Goal: Navigation & Orientation: Find specific page/section

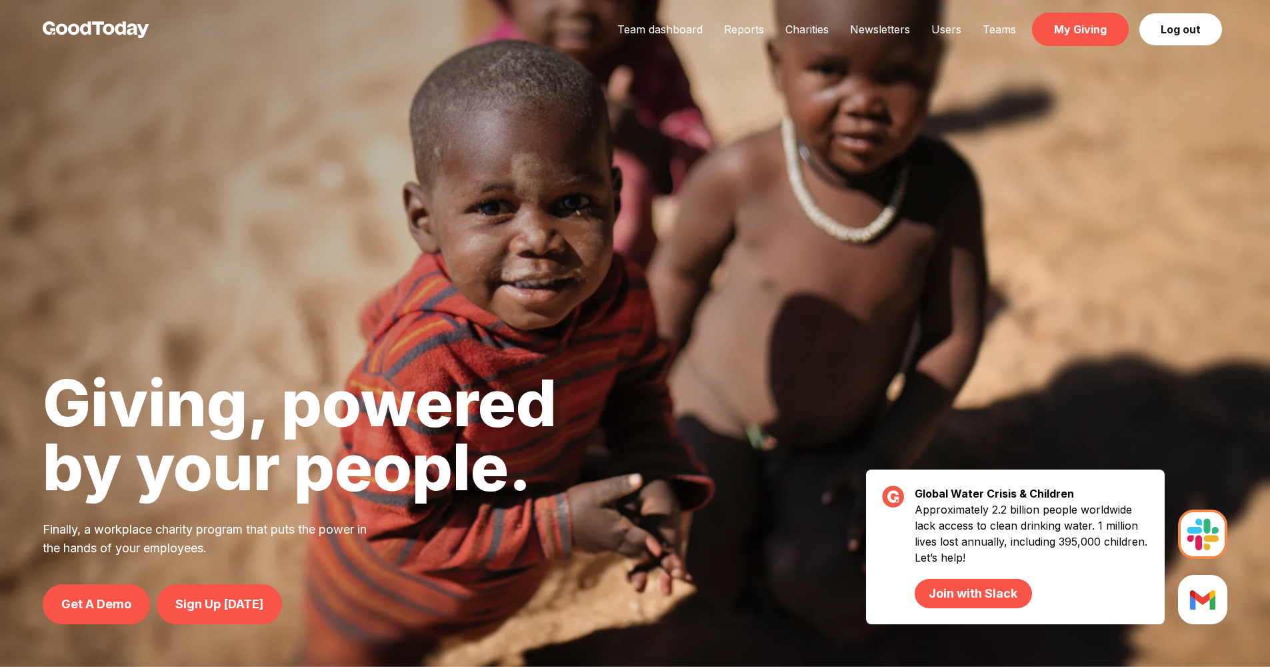
click at [1083, 33] on link "My Giving" at bounding box center [1080, 29] width 97 height 33
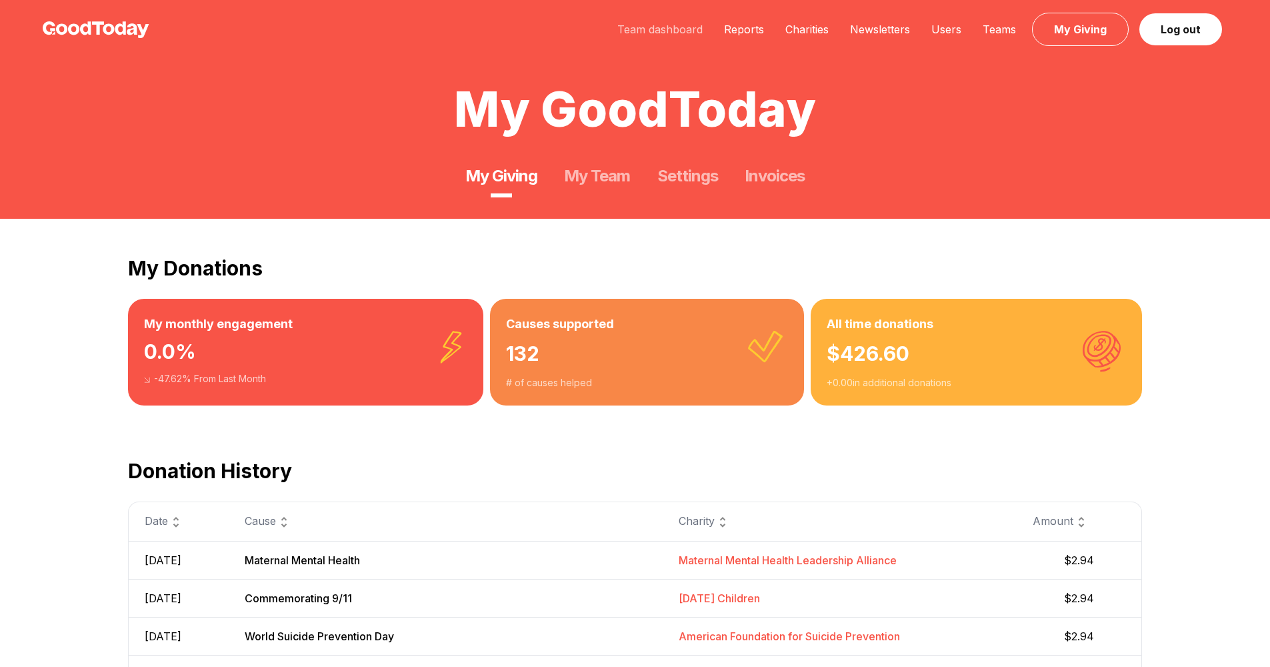
click at [658, 34] on link "Team dashboard" at bounding box center [660, 29] width 107 height 13
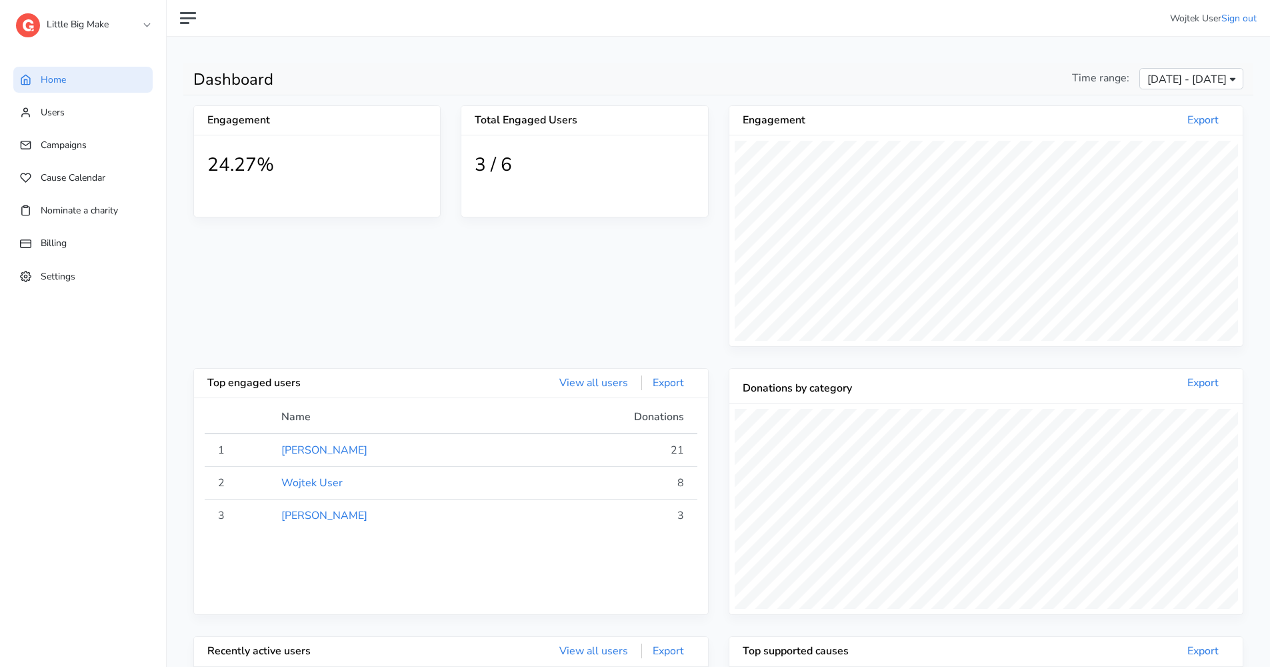
scroll to position [245, 513]
click at [101, 119] on link "Users" at bounding box center [82, 112] width 139 height 26
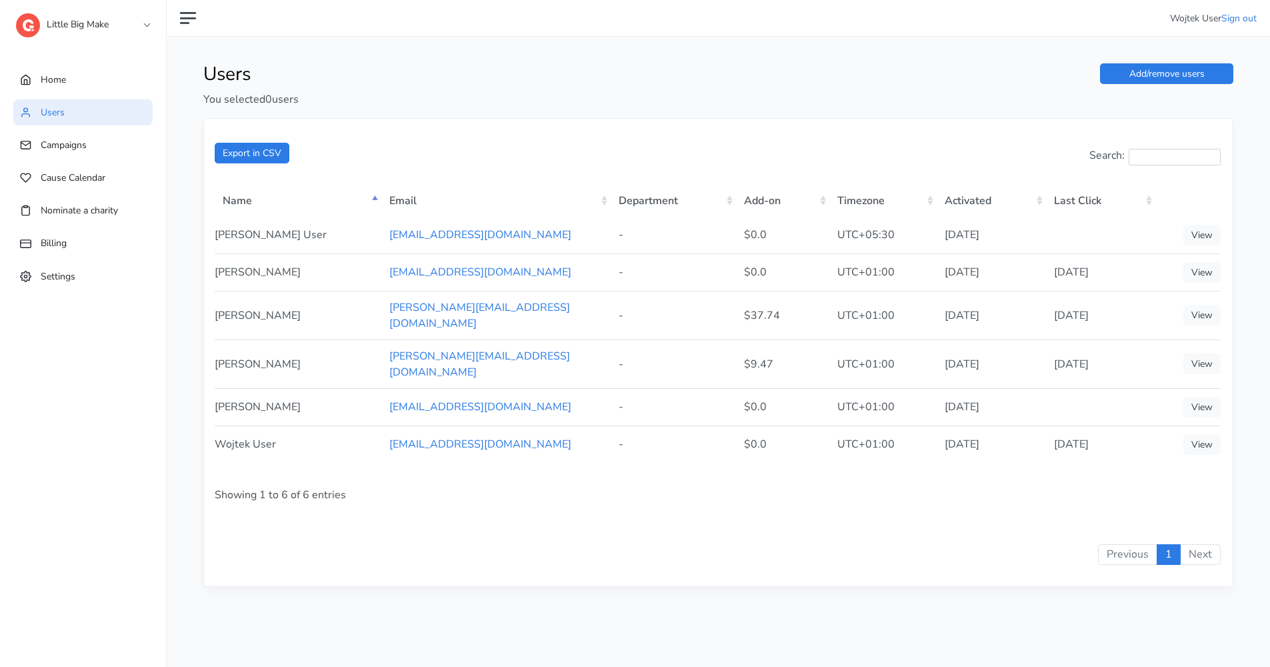
click at [88, 31] on link "Little Big Make" at bounding box center [82, 21] width 133 height 24
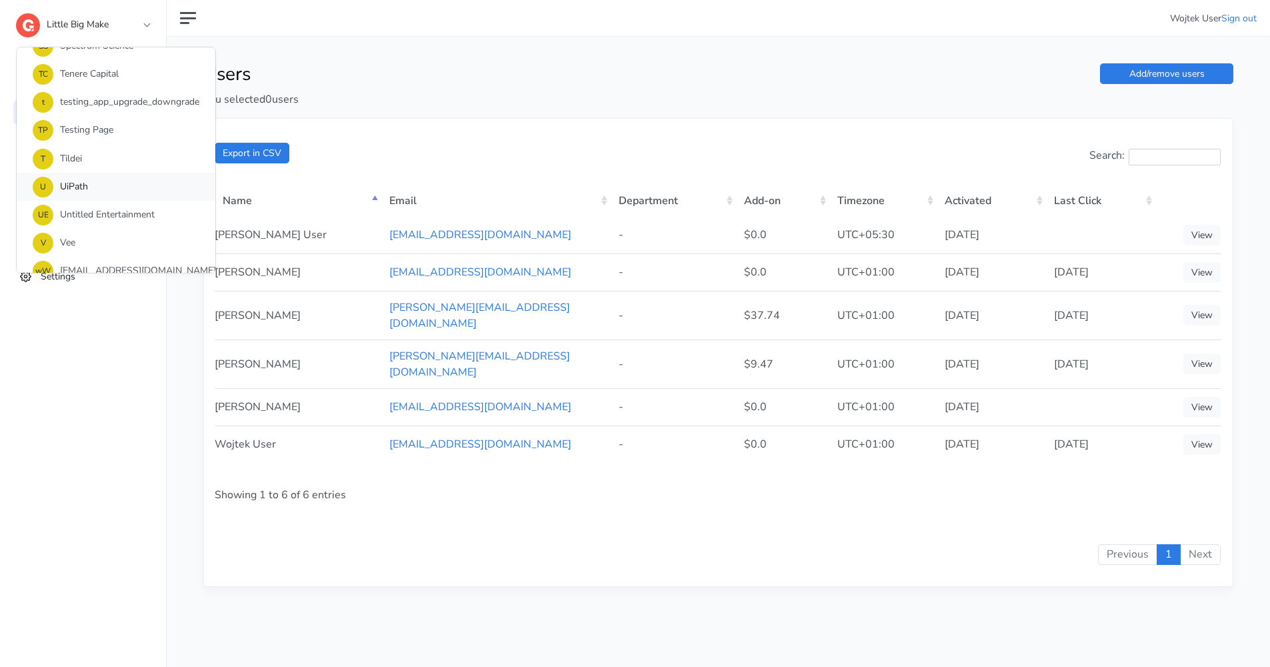
scroll to position [977, 0]
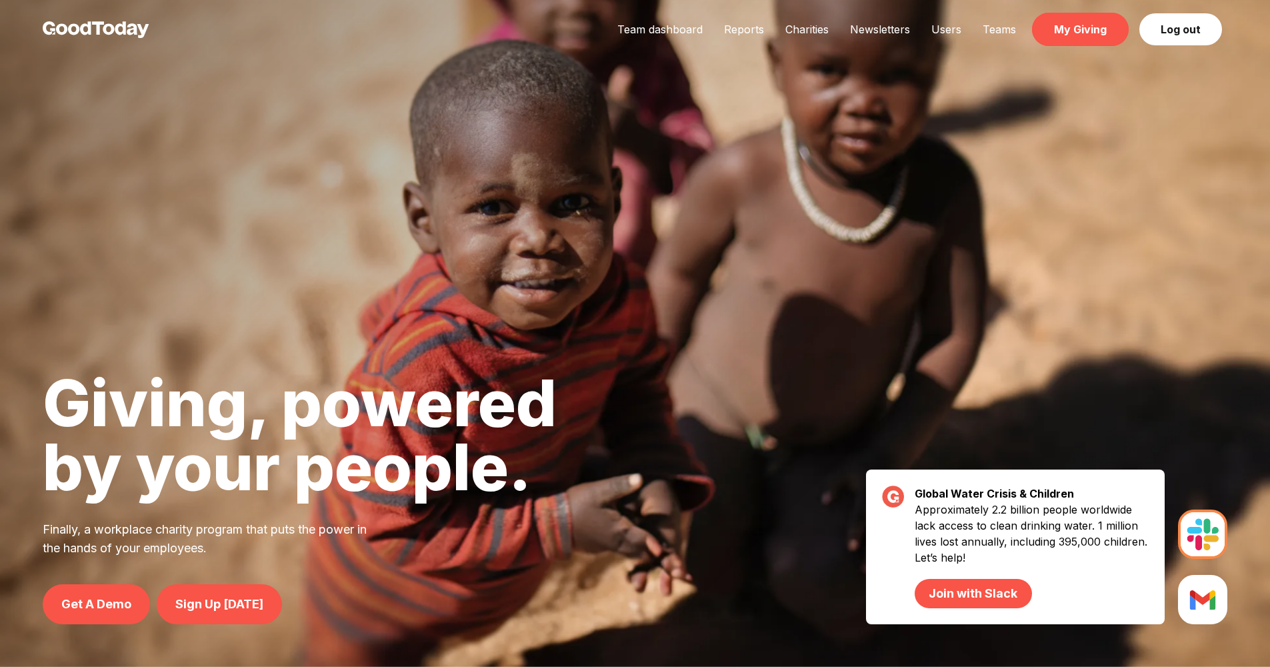
click at [1096, 27] on link "My Giving" at bounding box center [1080, 29] width 97 height 33
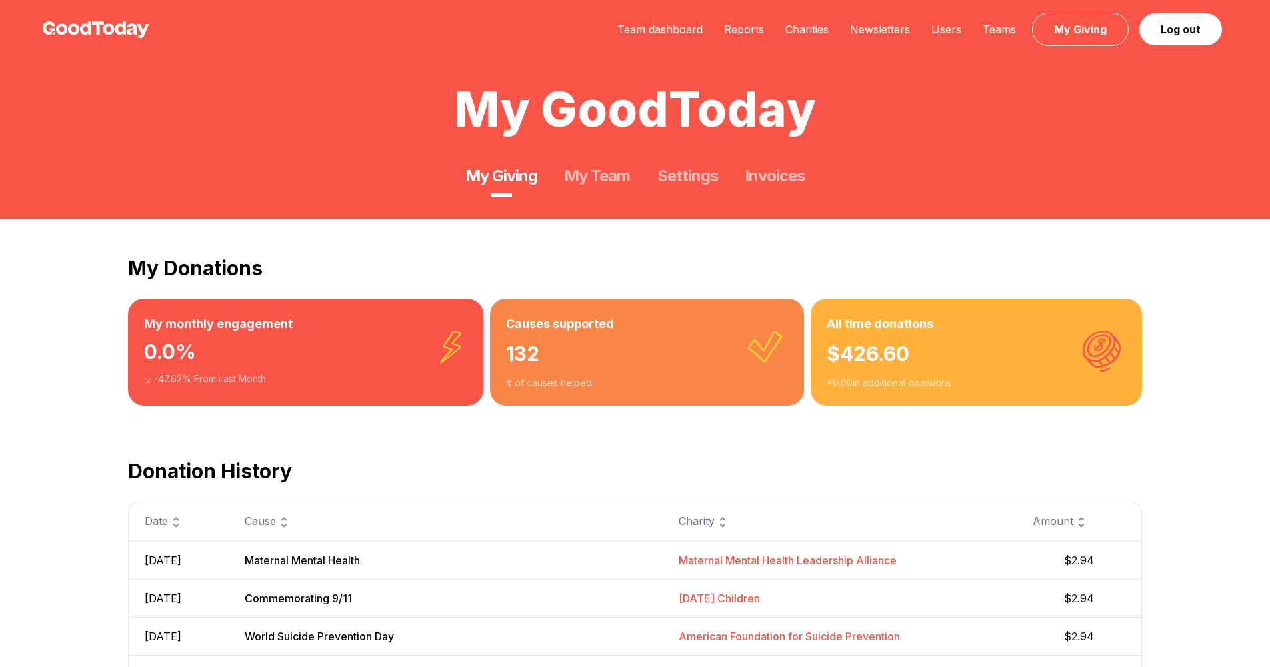
click at [513, 186] on link "My Giving" at bounding box center [501, 175] width 72 height 21
click at [649, 27] on link "Team dashboard" at bounding box center [660, 29] width 107 height 13
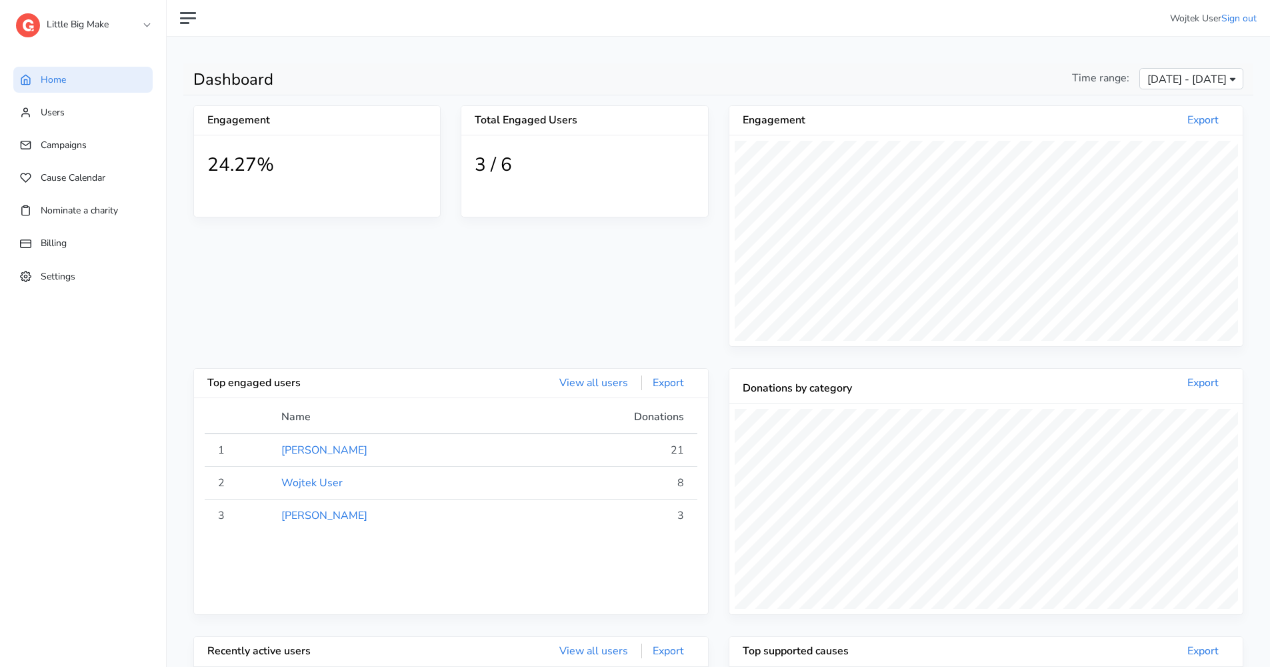
scroll to position [245, 513]
click at [87, 275] on link "Settings" at bounding box center [82, 276] width 139 height 26
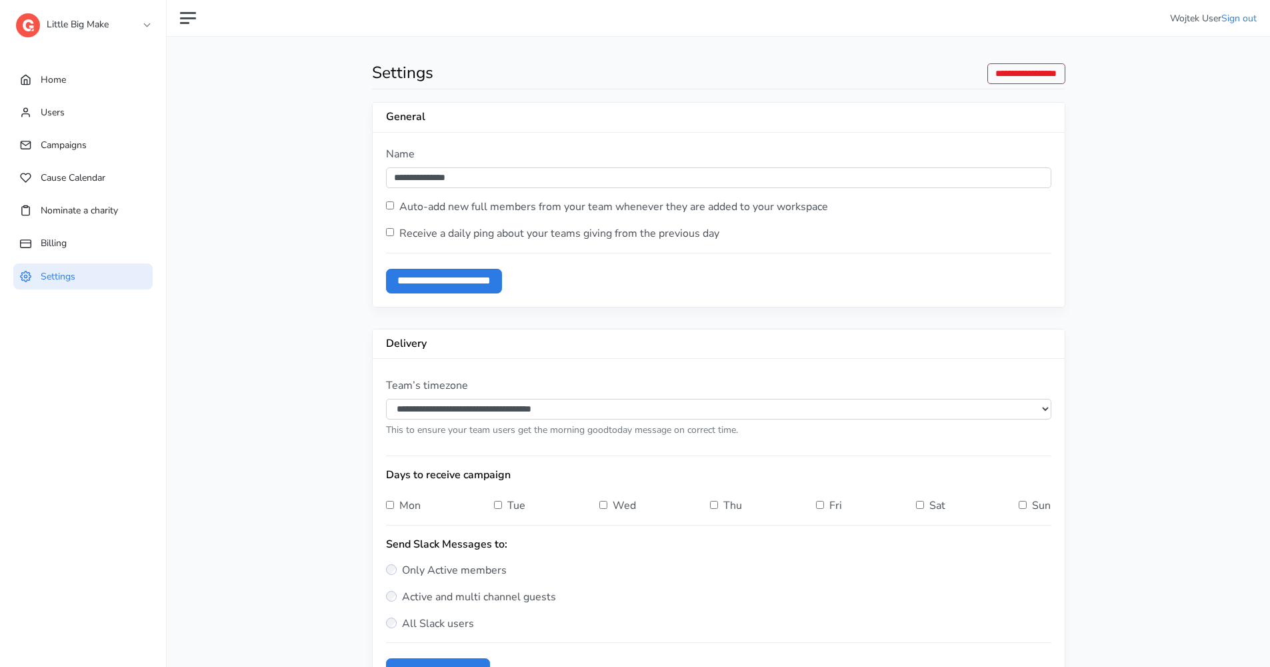
click at [107, 27] on link "Little Big Make" at bounding box center [82, 21] width 133 height 24
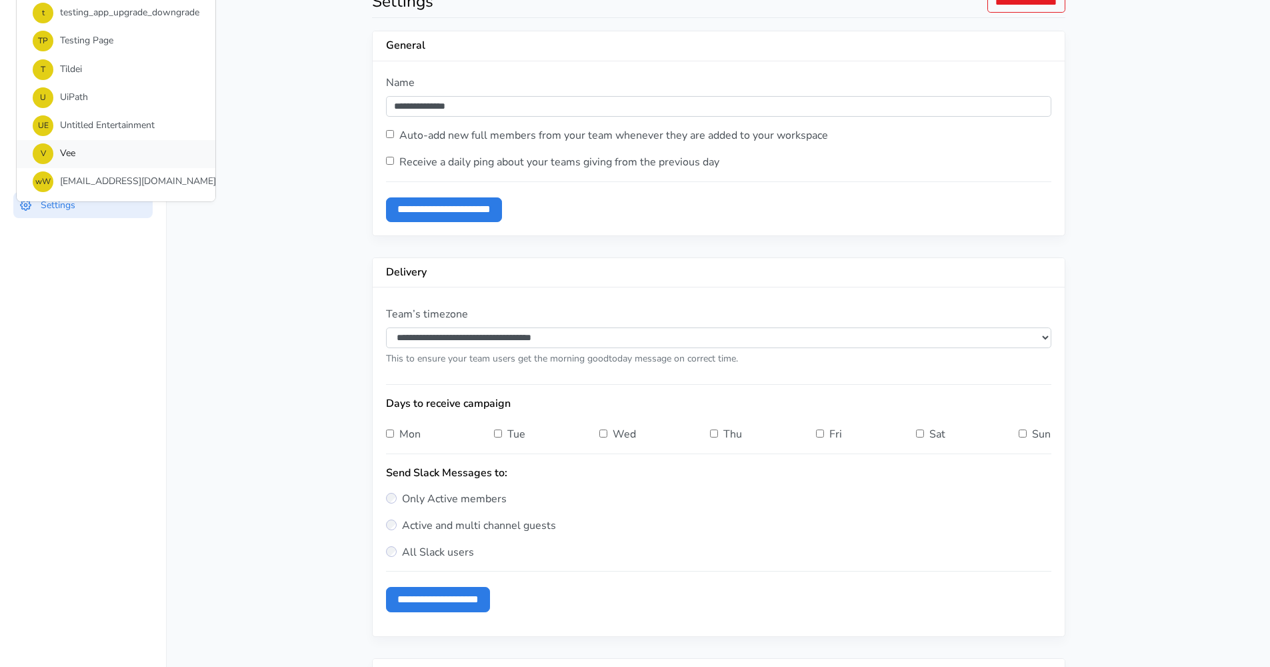
scroll to position [136, 0]
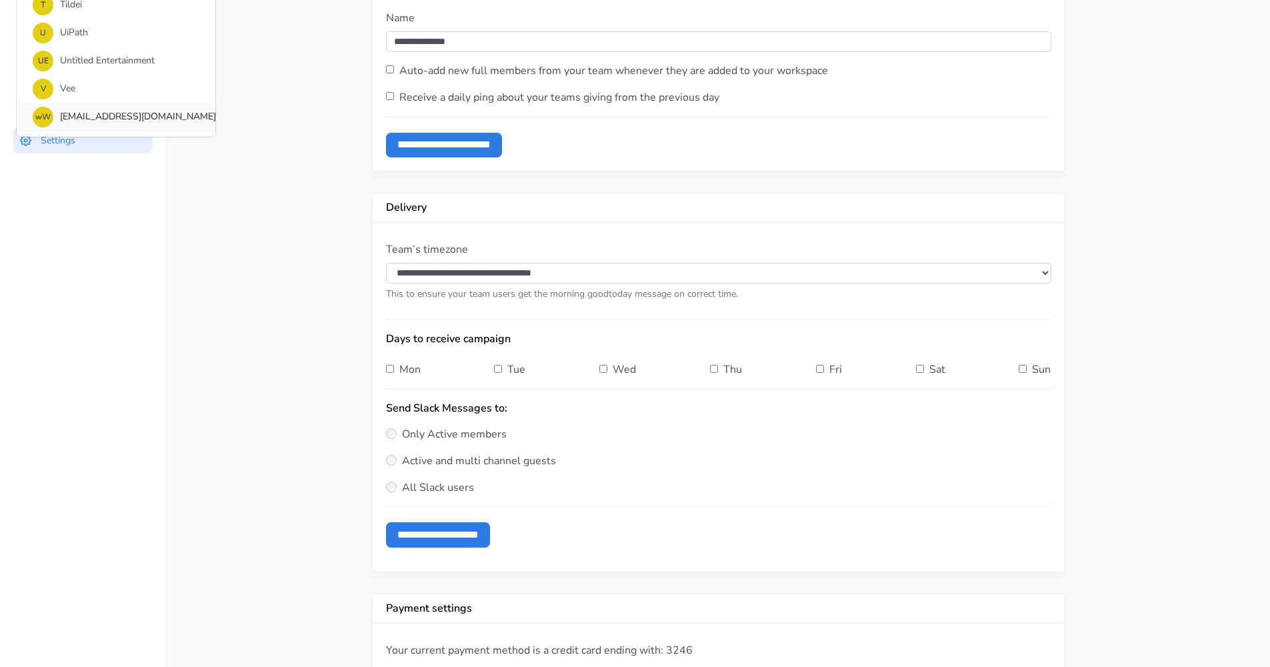
click at [105, 107] on link "wW wpogorzelski02@gmail.com’s Workspace" at bounding box center [116, 117] width 199 height 28
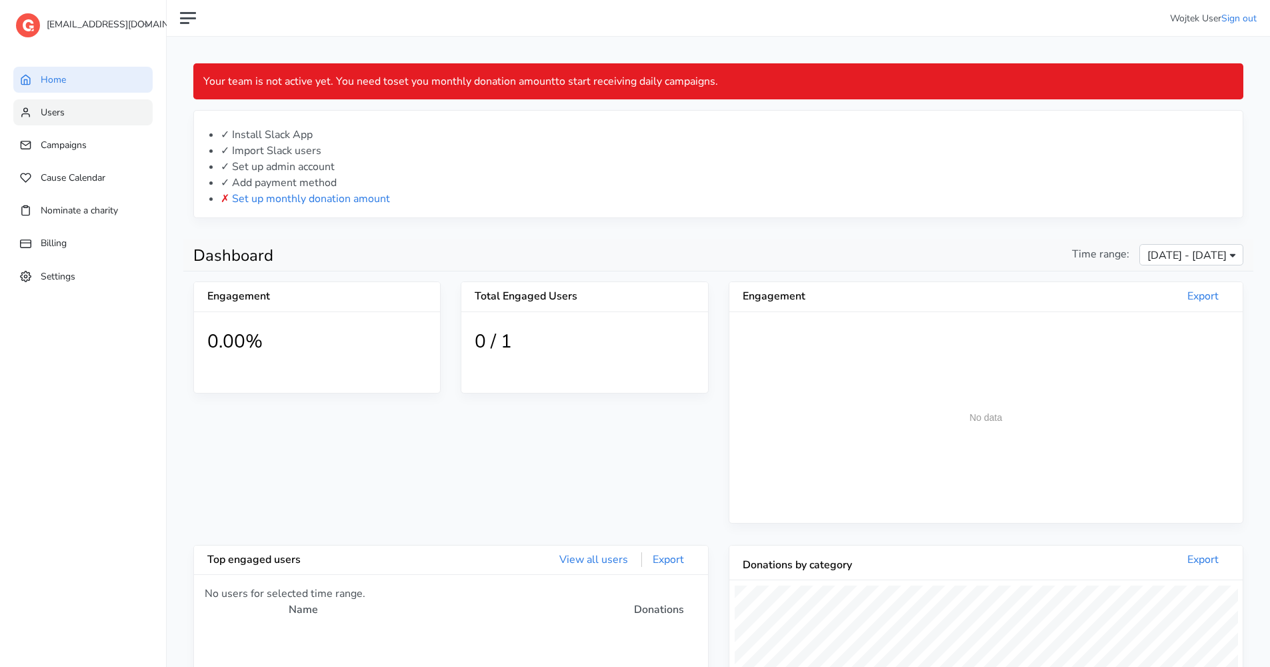
scroll to position [245, 513]
